Goal: Transaction & Acquisition: Book appointment/travel/reservation

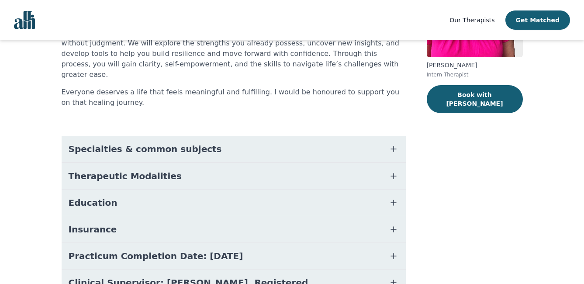
scroll to position [173, 0]
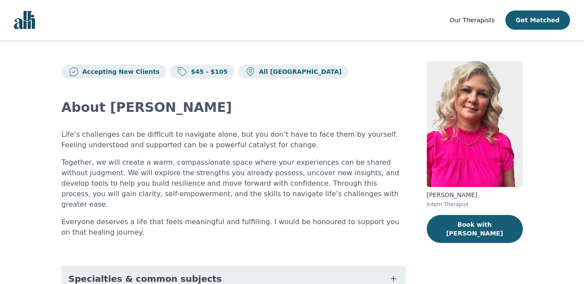
click at [444, 213] on div "[PERSON_NAME] Intern Therapist Book with [PERSON_NAME]" at bounding box center [475, 260] width 96 height 398
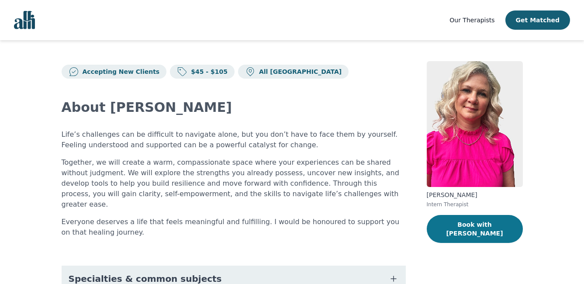
drag, startPoint x: 454, startPoint y: 226, endPoint x: 452, endPoint y: 219, distance: 7.2
click at [461, 225] on button "Book with [PERSON_NAME]" at bounding box center [475, 229] width 96 height 28
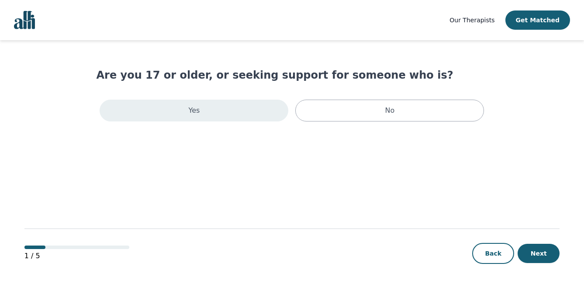
click at [135, 114] on div "Yes" at bounding box center [194, 111] width 189 height 22
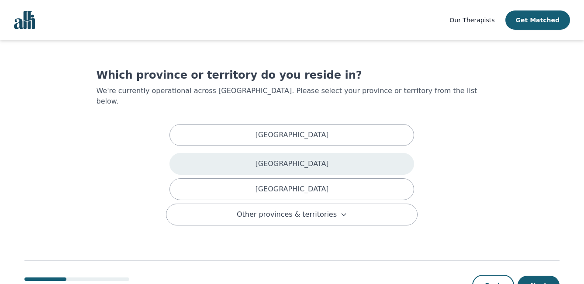
click at [235, 157] on div "[GEOGRAPHIC_DATA]" at bounding box center [292, 164] width 245 height 22
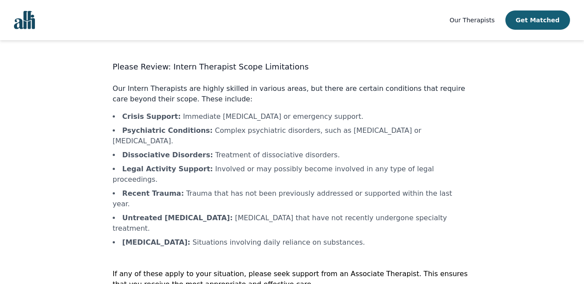
scroll to position [17, 0]
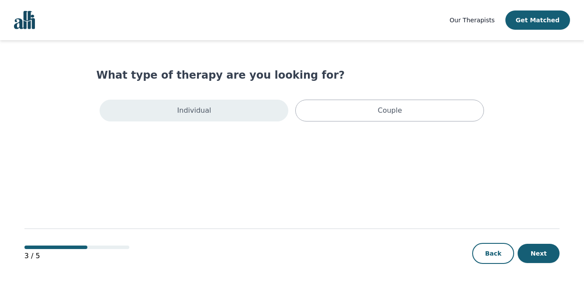
click at [197, 112] on p "Individual" at bounding box center [194, 110] width 34 height 10
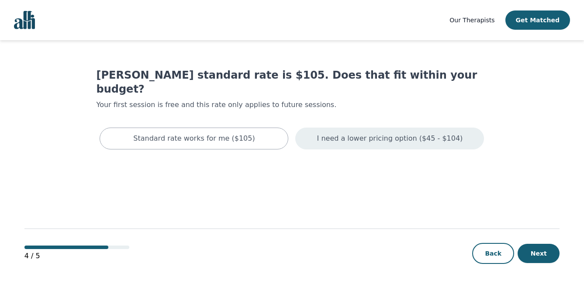
click at [331, 133] on p "I need a lower pricing option ($45 - $104)" at bounding box center [390, 138] width 146 height 10
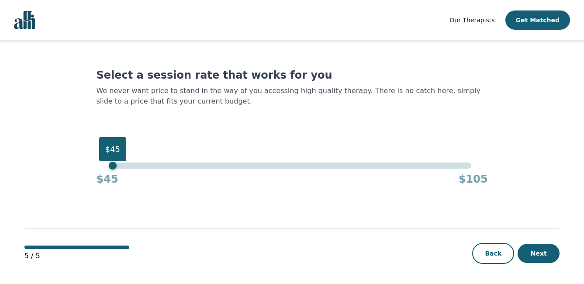
drag, startPoint x: 119, startPoint y: 168, endPoint x: 106, endPoint y: 168, distance: 12.7
click at [106, 168] on div "$45 $45 $105" at bounding box center [292, 175] width 392 height 24
click at [544, 252] on button "Next" at bounding box center [539, 253] width 42 height 19
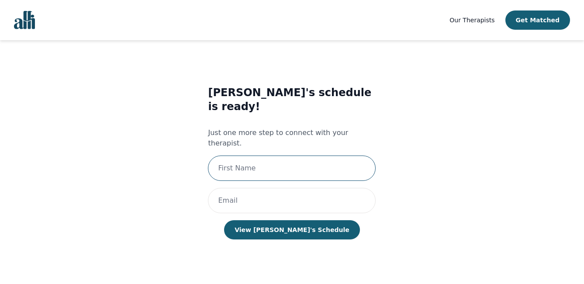
click at [277, 156] on input "text" at bounding box center [292, 168] width 168 height 25
type input "[PERSON_NAME]"
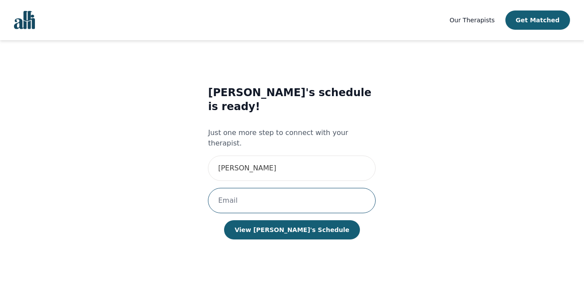
type input "[EMAIL_ADDRESS][DOMAIN_NAME]"
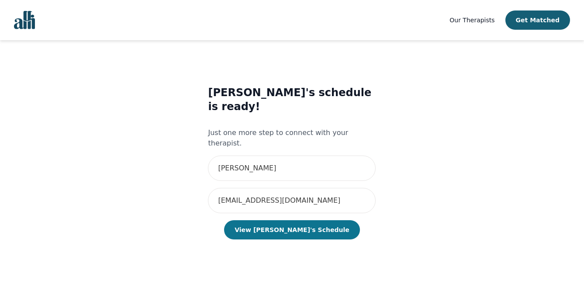
click at [289, 220] on button "View [PERSON_NAME]'s Schedule" at bounding box center [291, 229] width 135 height 19
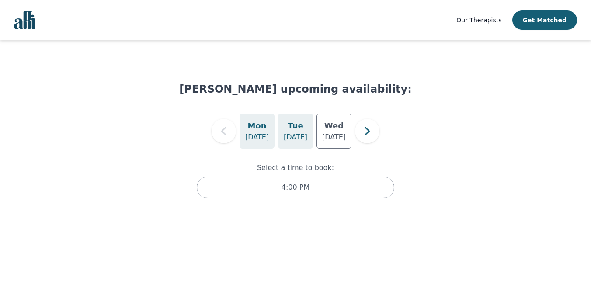
click at [299, 133] on p "[DATE]" at bounding box center [296, 137] width 24 height 10
click at [336, 128] on h5 "Wed" at bounding box center [333, 126] width 19 height 12
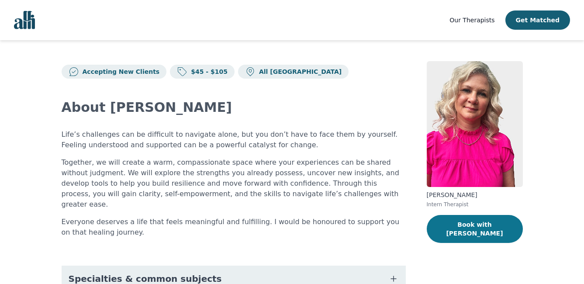
click at [468, 218] on button "Book with [PERSON_NAME]" at bounding box center [475, 229] width 96 height 28
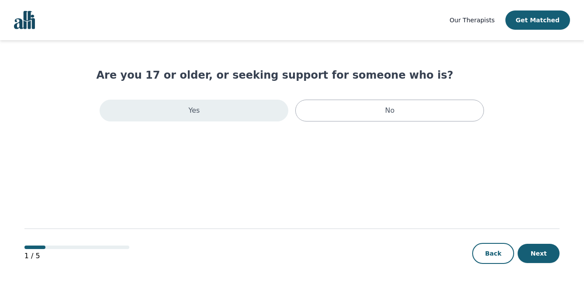
click at [199, 115] on div "Yes" at bounding box center [194, 111] width 189 height 22
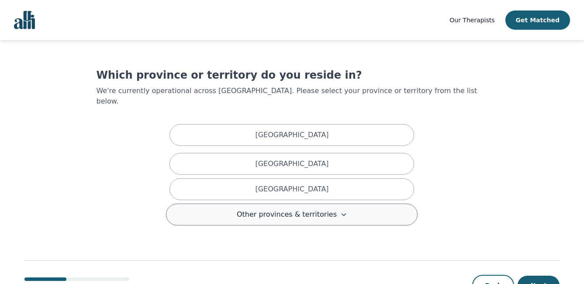
click at [240, 206] on button "Other provinces & territories" at bounding box center [292, 215] width 252 height 22
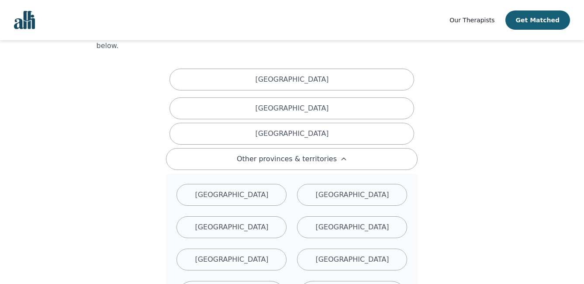
scroll to position [44, 0]
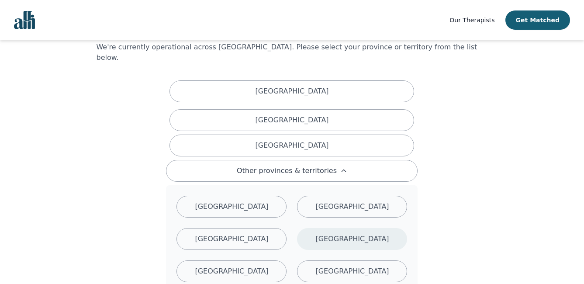
click at [340, 228] on div "Northwest Territories" at bounding box center [352, 239] width 110 height 22
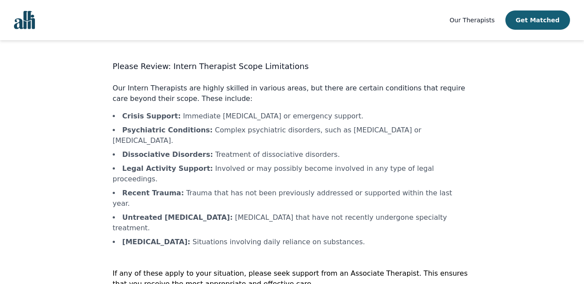
scroll to position [17, 0]
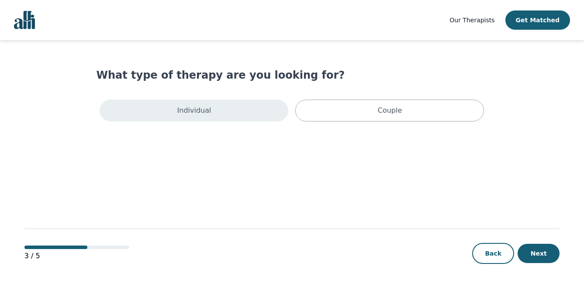
click at [235, 113] on div "Individual" at bounding box center [194, 111] width 189 height 22
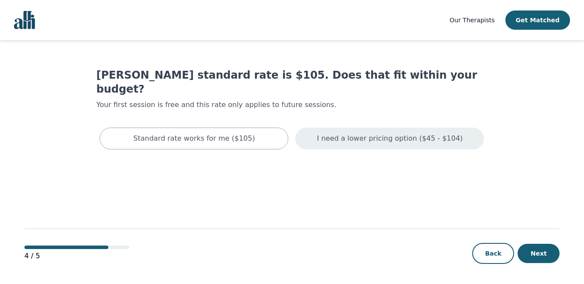
click at [330, 133] on p "I need a lower pricing option ($45 - $104)" at bounding box center [390, 138] width 146 height 10
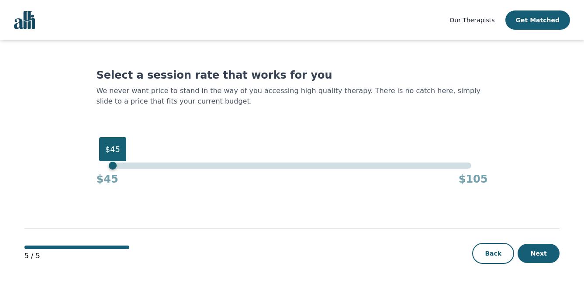
drag, startPoint x: 120, startPoint y: 164, endPoint x: 111, endPoint y: 167, distance: 9.4
click at [113, 167] on div "$45" at bounding box center [292, 166] width 359 height 6
click at [537, 249] on button "Next" at bounding box center [539, 253] width 42 height 19
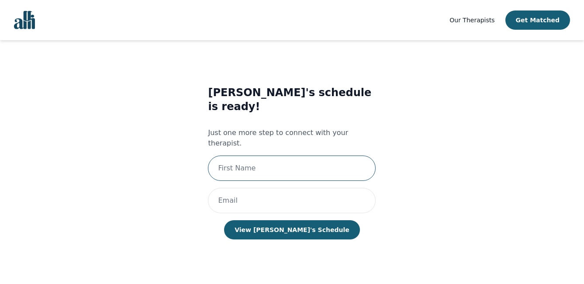
click at [302, 156] on input "text" at bounding box center [292, 168] width 168 height 25
type input "[PERSON_NAME]"
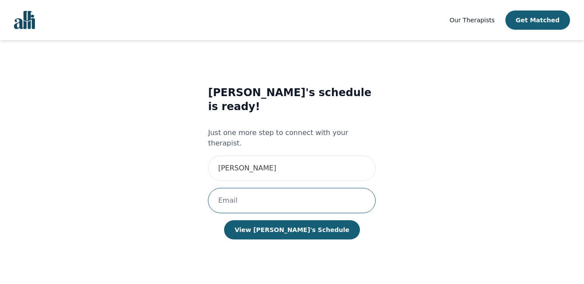
type input "[EMAIL_ADDRESS][DOMAIN_NAME]"
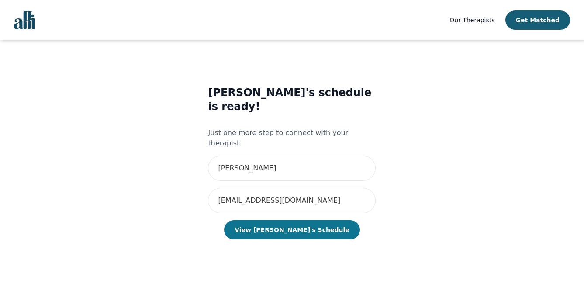
click at [303, 220] on button "View [PERSON_NAME]'s Schedule" at bounding box center [291, 229] width 135 height 19
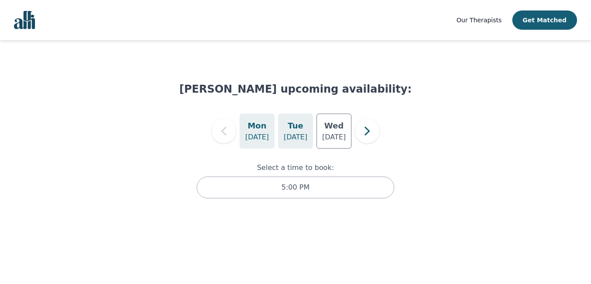
click at [294, 137] on p "[DATE]" at bounding box center [296, 137] width 24 height 10
click at [330, 130] on h5 "Wed" at bounding box center [333, 126] width 19 height 12
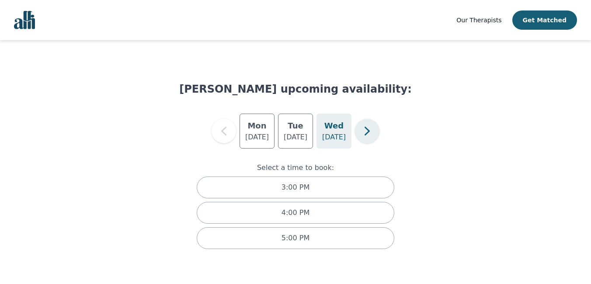
click at [373, 129] on icon "button" at bounding box center [366, 130] width 17 height 17
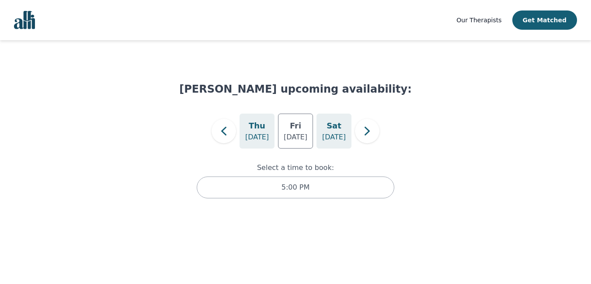
click at [343, 134] on p "Aug 23" at bounding box center [334, 137] width 24 height 10
